Goal: Transaction & Acquisition: Purchase product/service

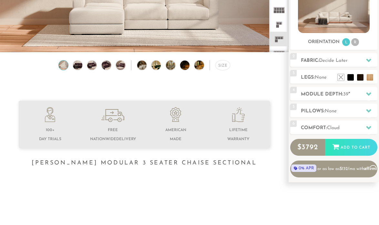
scroll to position [114, 0]
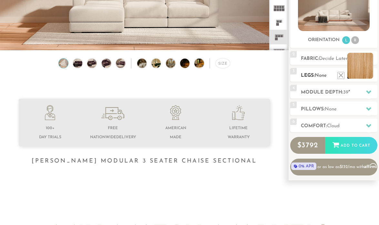
click at [369, 75] on li at bounding box center [361, 66] width 26 height 26
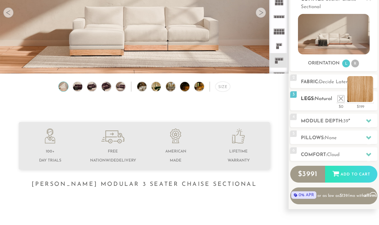
scroll to position [89, 0]
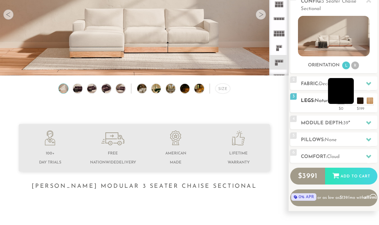
click at [342, 98] on li at bounding box center [341, 91] width 26 height 26
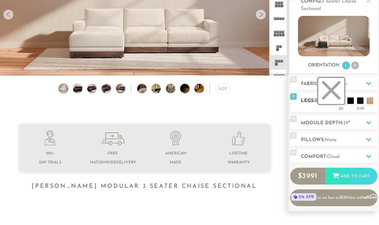
click at [340, 102] on li at bounding box center [332, 91] width 26 height 26
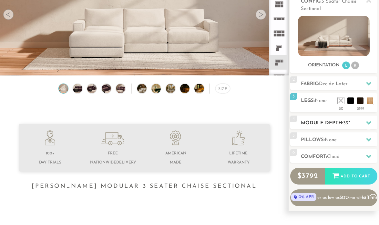
click at [364, 123] on div at bounding box center [369, 122] width 14 height 13
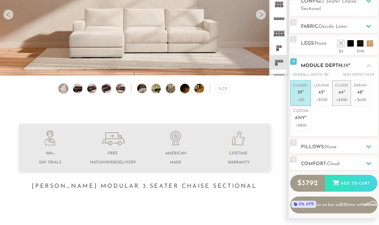
click at [339, 95] on p "Cloud 44 "" at bounding box center [341, 90] width 13 height 14
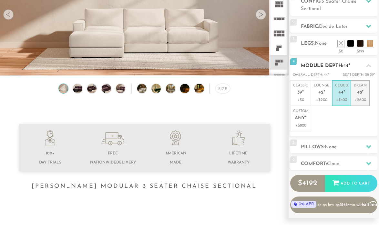
click at [353, 98] on li "Dream 48 " +$600" at bounding box center [360, 93] width 19 height 26
click at [345, 98] on p "+$400" at bounding box center [341, 100] width 13 height 6
click at [325, 99] on p "+$200" at bounding box center [322, 100] width 16 height 6
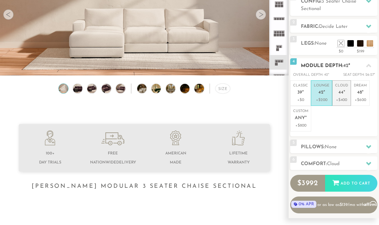
click at [341, 96] on p "Cloud 44 "" at bounding box center [341, 90] width 13 height 14
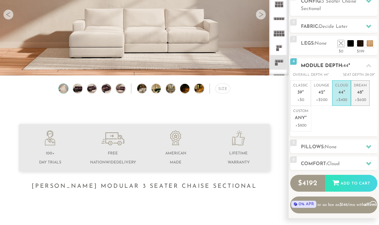
click at [362, 95] on p "Dream 48 "" at bounding box center [360, 90] width 13 height 14
click at [343, 96] on p "Cloud 44 "" at bounding box center [341, 90] width 13 height 14
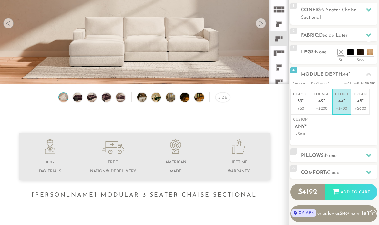
scroll to position [83, 0]
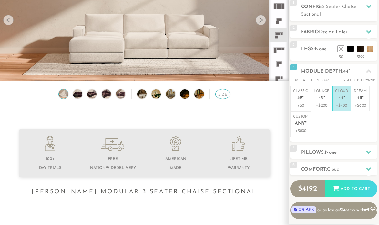
click at [224, 98] on div "Size" at bounding box center [222, 94] width 15 height 10
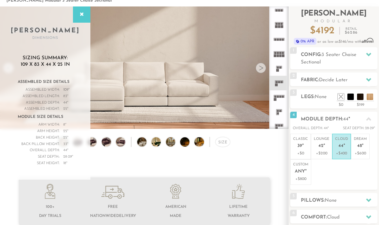
scroll to position [19, 0]
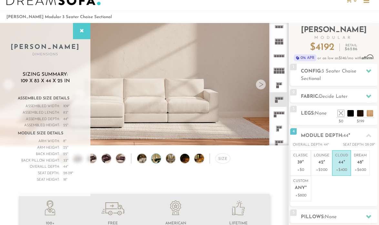
click at [156, 158] on img at bounding box center [160, 157] width 17 height 9
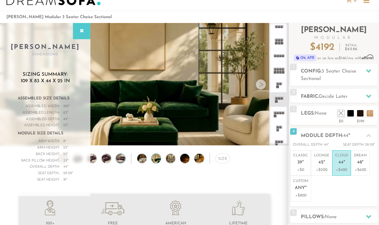
click at [120, 159] on img at bounding box center [120, 157] width 11 height 9
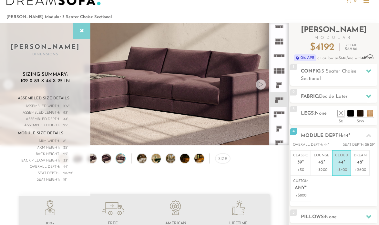
click at [81, 26] on div at bounding box center [81, 31] width 17 height 16
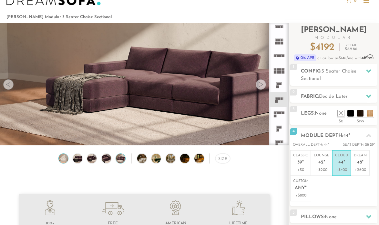
click at [66, 162] on img at bounding box center [63, 157] width 11 height 9
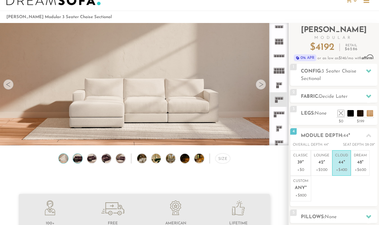
click at [78, 159] on img at bounding box center [77, 157] width 11 height 9
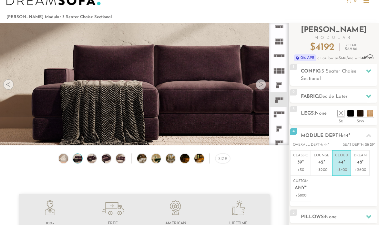
click at [86, 159] on div "Size" at bounding box center [144, 159] width 289 height 13
click at [89, 159] on img at bounding box center [92, 157] width 11 height 9
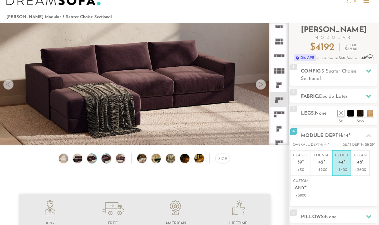
click at [102, 156] on img at bounding box center [106, 157] width 11 height 9
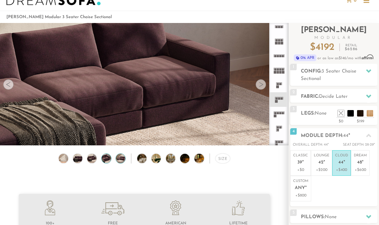
click at [120, 158] on img at bounding box center [120, 157] width 11 height 9
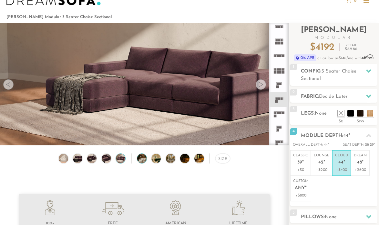
click at [139, 159] on img at bounding box center [145, 157] width 17 height 9
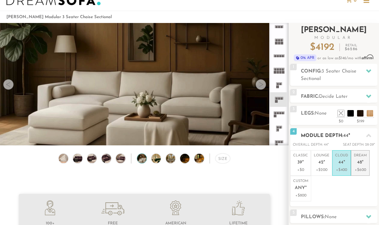
click at [362, 161] on span "48" at bounding box center [359, 162] width 5 height 5
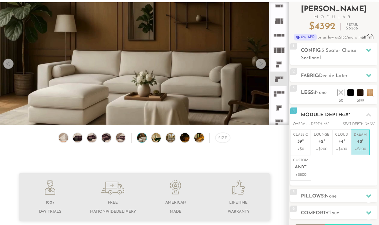
scroll to position [41, 0]
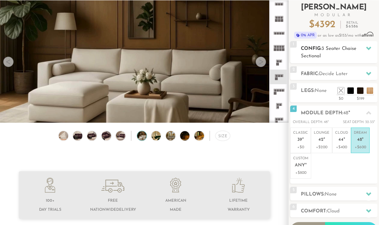
click at [367, 49] on icon at bounding box center [368, 48] width 5 height 5
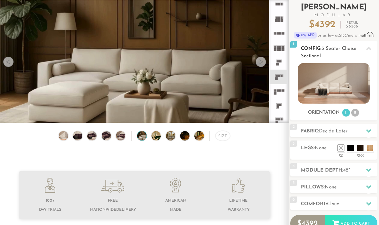
click at [354, 113] on li "R" at bounding box center [355, 113] width 8 height 8
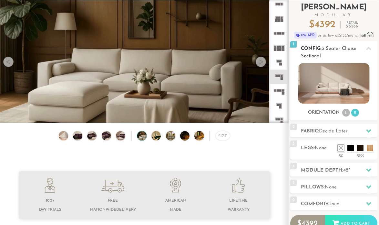
click at [368, 48] on icon at bounding box center [368, 49] width 5 height 4
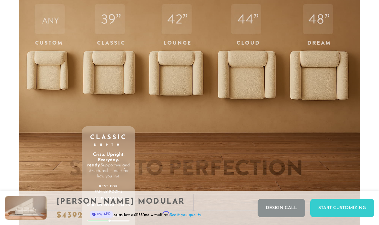
scroll to position [1878, 0]
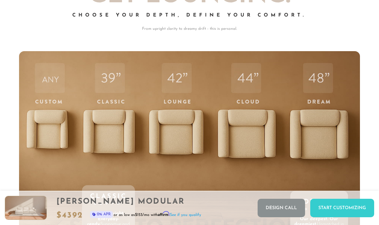
click at [332, 150] on div "48 Dream Depth Our deepest. Our dreamiest. Unmatched in comfort. Built for doin…" at bounding box center [319, 182] width 58 height 262
click at [318, 78] on div "48 Dream Depth Our deepest. Our dreamiest. Unmatched in comfort. Built for doin…" at bounding box center [319, 182] width 58 height 262
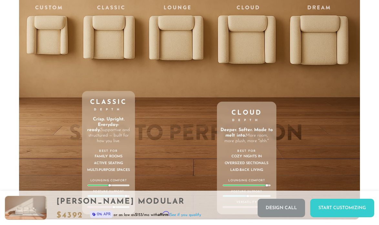
scroll to position [1962, 0]
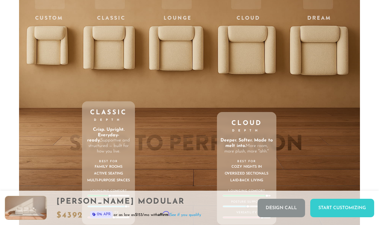
click at [249, 49] on div "44 Cloud Depth Deeper. Softer. Made to melt into. More room, more plush, more "…" at bounding box center [247, 98] width 60 height 262
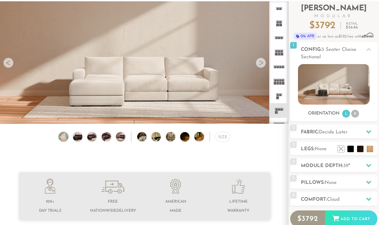
scroll to position [44, 0]
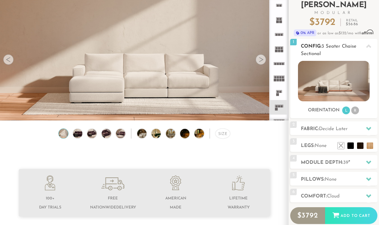
click at [357, 112] on li "R" at bounding box center [355, 110] width 8 height 8
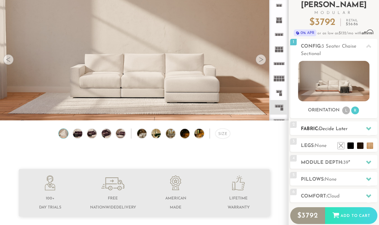
click at [364, 126] on div at bounding box center [369, 128] width 14 height 13
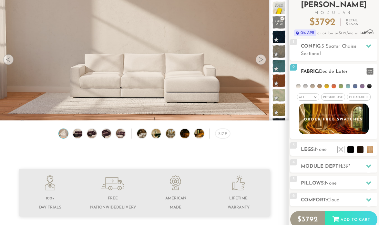
click at [310, 100] on div "All >" at bounding box center [308, 96] width 22 height 7
click at [310, 126] on li "Family" at bounding box center [308, 123] width 22 height 9
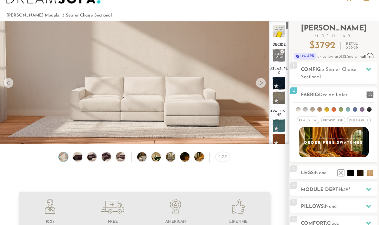
scroll to position [12, 0]
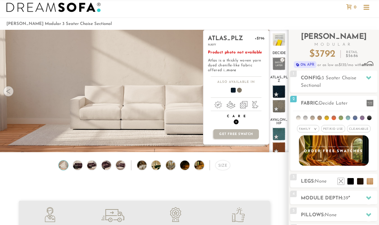
click at [236, 120] on span "+" at bounding box center [236, 121] width 5 height 5
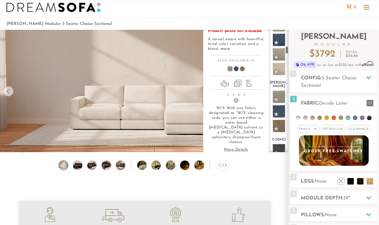
scroll to position [531, 0]
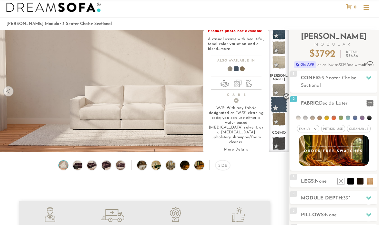
click at [277, 103] on span at bounding box center [279, 104] width 16 height 16
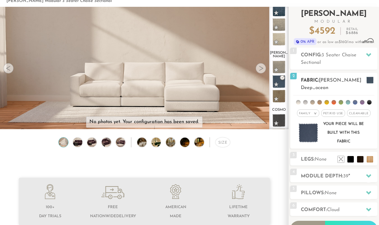
scroll to position [40, 0]
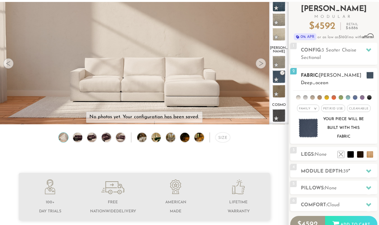
click at [329, 104] on span "Pet/Kid Use x" at bounding box center [333, 107] width 24 height 7
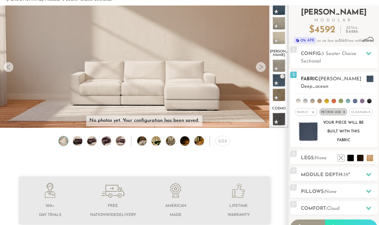
click at [359, 108] on span "Cleanable x" at bounding box center [362, 111] width 24 height 7
click at [311, 108] on div "Family >" at bounding box center [304, 111] width 22 height 7
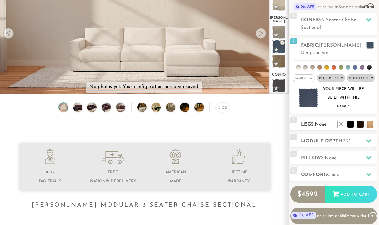
scroll to position [72, 0]
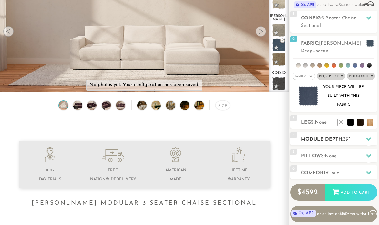
click at [335, 135] on h2 "Module Depth: 39 "" at bounding box center [339, 138] width 77 height 7
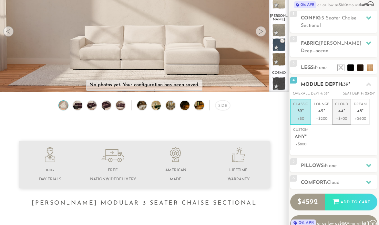
click at [345, 116] on p "+$400" at bounding box center [341, 119] width 13 height 6
click at [368, 82] on icon at bounding box center [368, 84] width 5 height 5
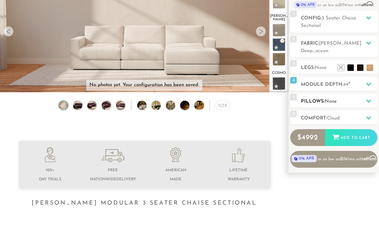
click at [364, 94] on div at bounding box center [369, 100] width 14 height 13
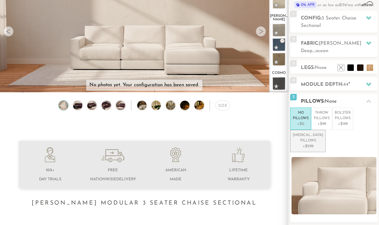
click at [323, 143] on p "+$299" at bounding box center [308, 146] width 30 height 6
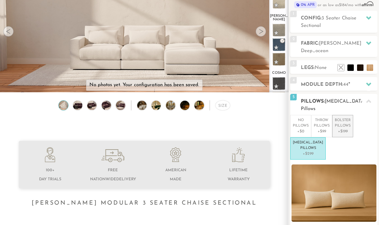
click at [351, 118] on p "Bolster Pillows" at bounding box center [343, 123] width 16 height 11
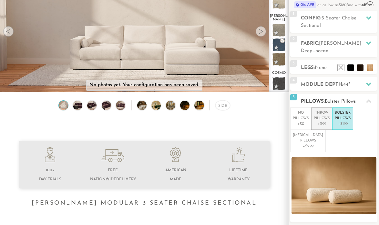
click at [325, 110] on p "Throw Pillows" at bounding box center [322, 115] width 16 height 11
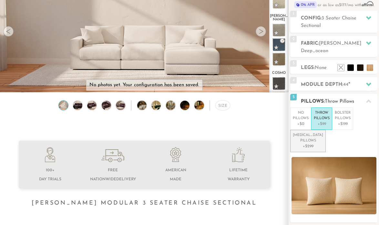
click at [323, 132] on p "[MEDICAL_DATA] Pillows" at bounding box center [308, 137] width 30 height 11
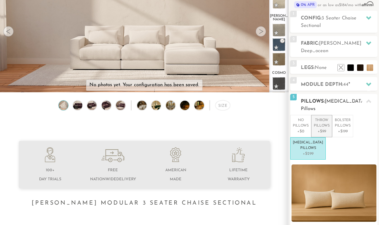
click at [326, 118] on p "Throw Pillows" at bounding box center [322, 123] width 16 height 11
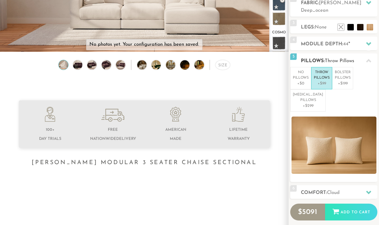
scroll to position [120, 0]
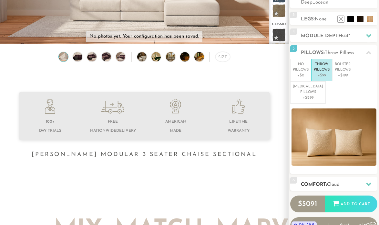
click at [335, 182] on span "Cloud" at bounding box center [333, 184] width 13 height 5
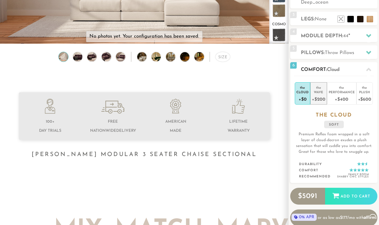
click at [320, 94] on div "+$200" at bounding box center [318, 98] width 13 height 9
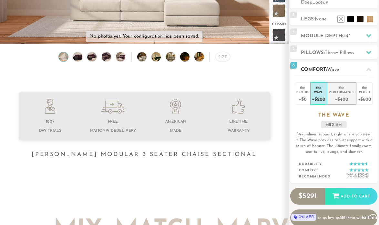
click at [330, 89] on div "Performance" at bounding box center [342, 91] width 26 height 5
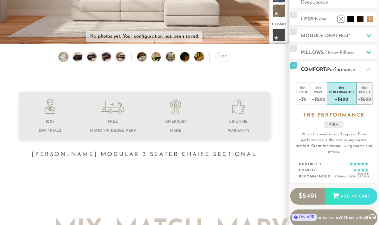
click at [361, 89] on div "Plush" at bounding box center [364, 91] width 13 height 5
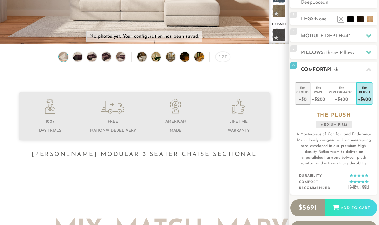
click at [305, 89] on div "Cloud" at bounding box center [303, 91] width 12 height 5
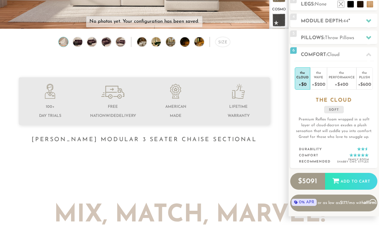
scroll to position [90, 0]
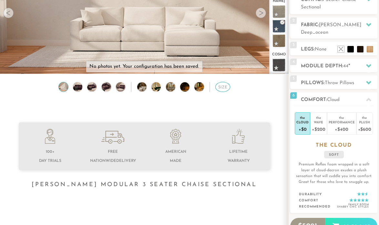
click at [222, 90] on div "Size" at bounding box center [222, 87] width 15 height 10
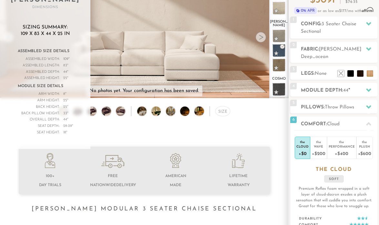
scroll to position [66, 0]
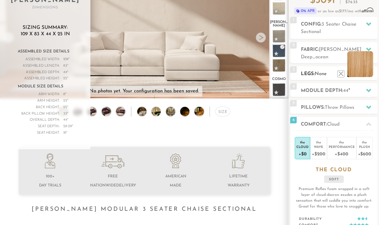
click at [369, 67] on li at bounding box center [361, 64] width 26 height 26
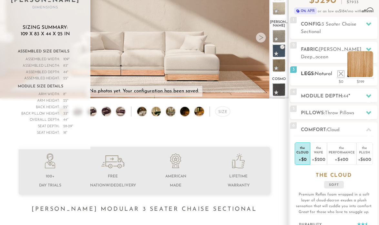
click at [369, 67] on li at bounding box center [361, 64] width 26 height 26
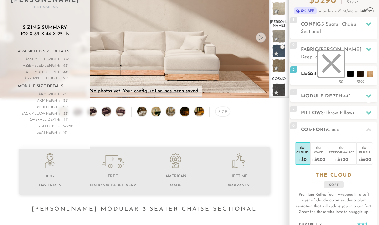
click at [341, 68] on li at bounding box center [332, 64] width 26 height 26
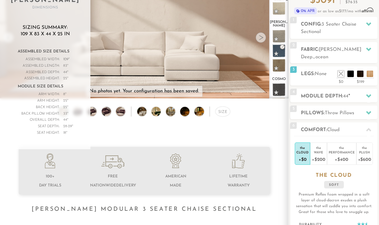
scroll to position [0, 0]
